Goal: Transaction & Acquisition: Download file/media

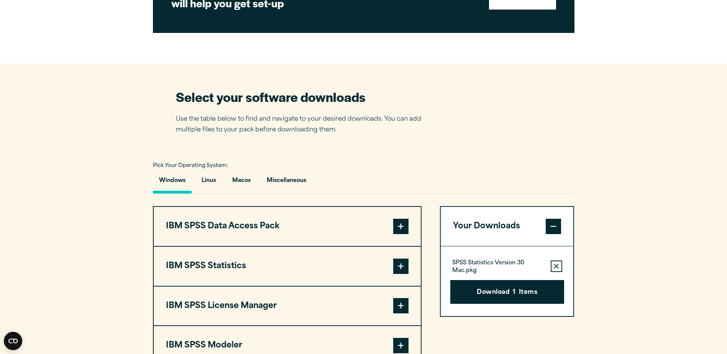
scroll to position [499, 0]
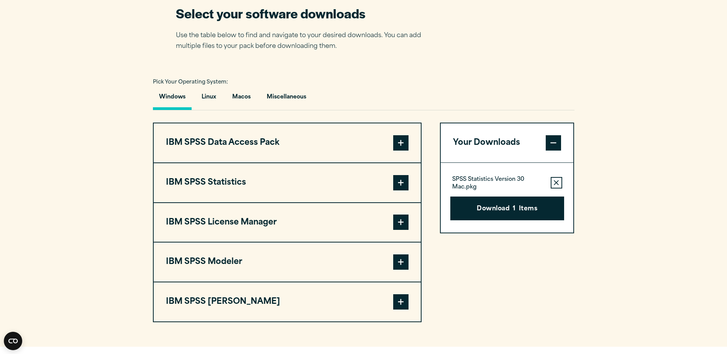
click at [405, 183] on span at bounding box center [400, 182] width 15 height 15
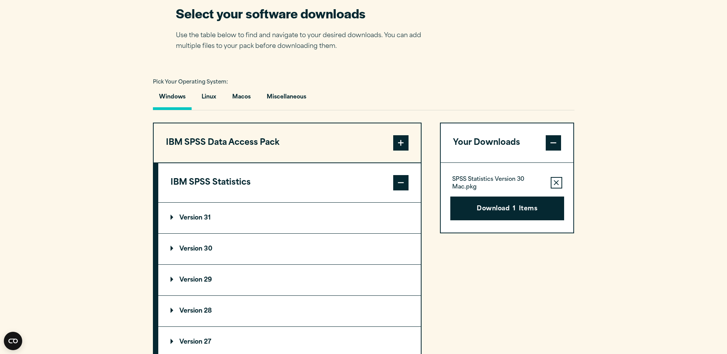
click at [201, 248] on p "Version 30" at bounding box center [192, 249] width 42 height 6
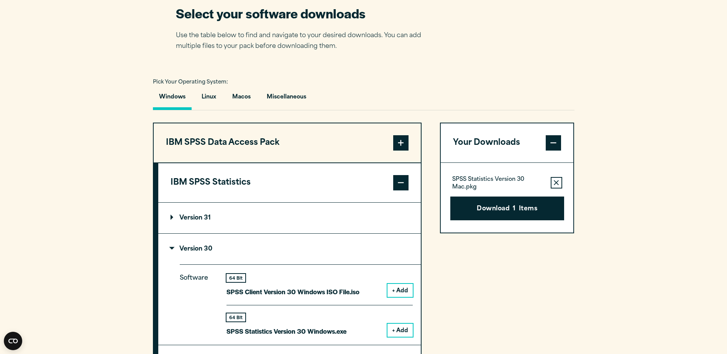
scroll to position [652, 0]
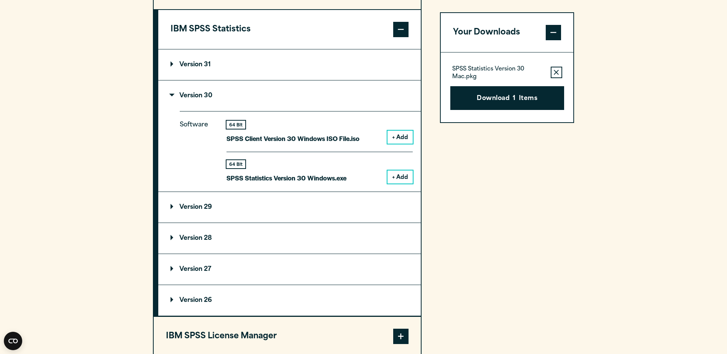
click at [401, 138] on button "+ Add" at bounding box center [400, 137] width 25 height 13
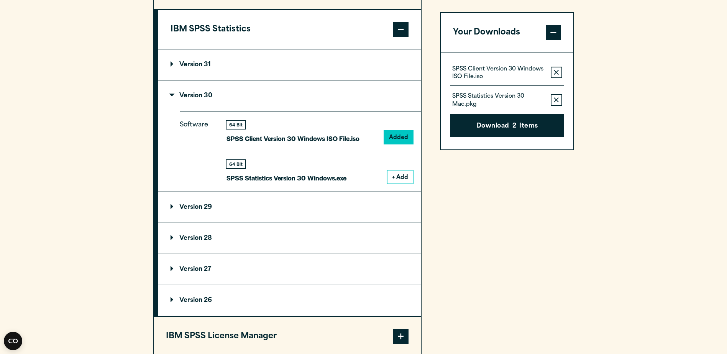
click at [557, 101] on icon "button" at bounding box center [556, 99] width 5 height 5
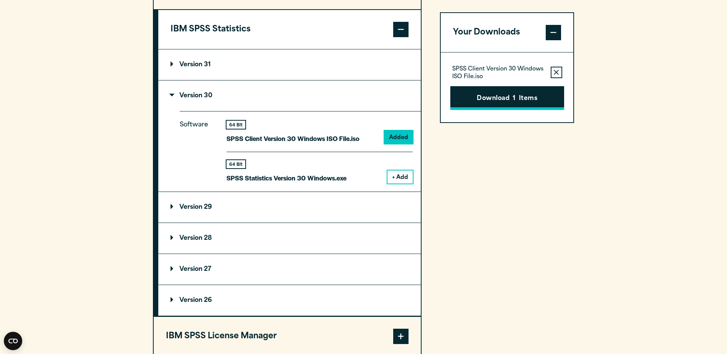
click at [518, 101] on button "Download 1 Items" at bounding box center [508, 98] width 114 height 24
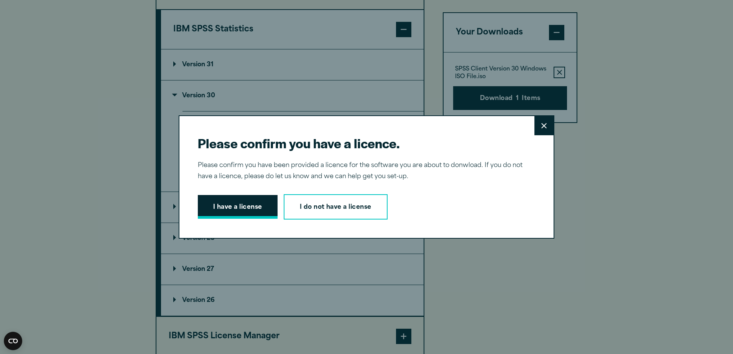
click at [253, 209] on button "I have a license" at bounding box center [238, 207] width 80 height 24
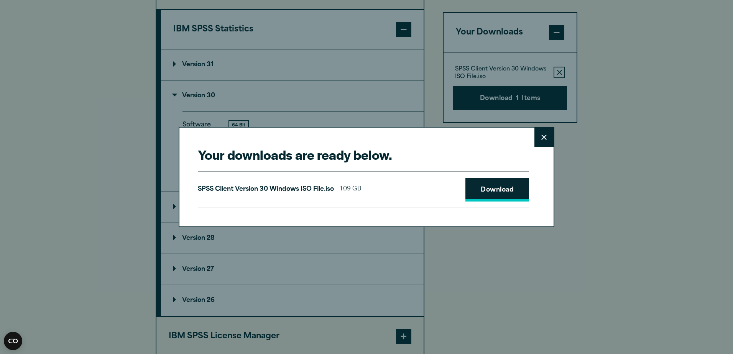
click at [480, 192] on link "Download" at bounding box center [498, 190] width 64 height 24
click at [429, 147] on h2 "Your downloads are ready below." at bounding box center [363, 154] width 331 height 17
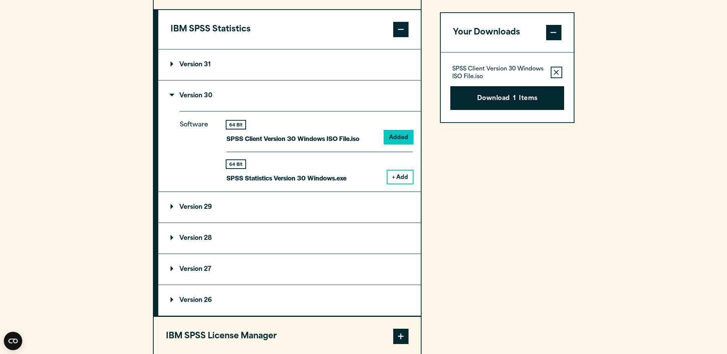
click at [638, 158] on div "Your downloads are ready below. Close SPSS Client Version 30 Windows ISO File.i…" at bounding box center [363, 177] width 727 height 354
click at [570, 193] on div "Your Downloads SPSS Client Version 30 Windows ISO File.iso Remove this item fro…" at bounding box center [507, 202] width 135 height 467
